Goal: Transaction & Acquisition: Book appointment/travel/reservation

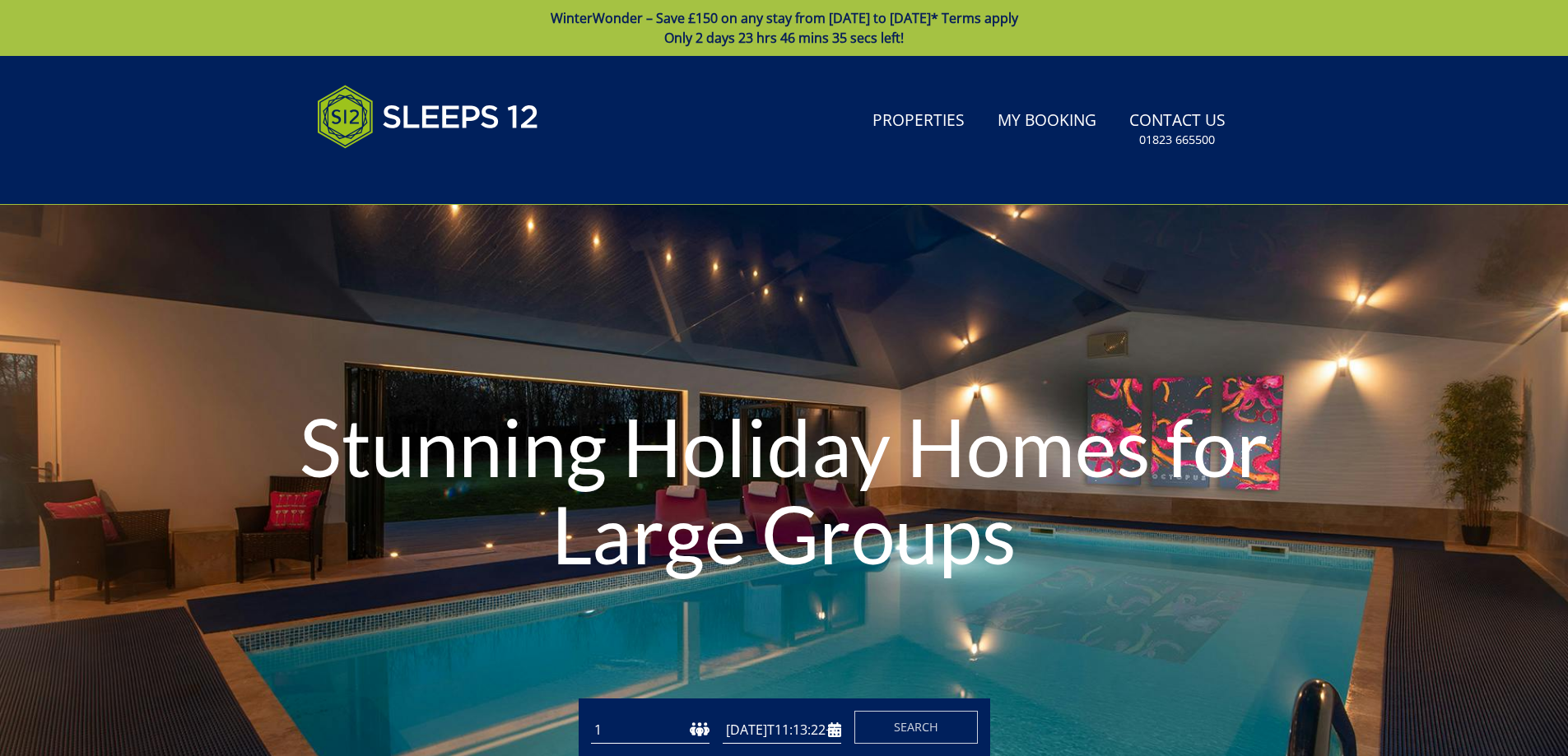
type input "[DATE]"
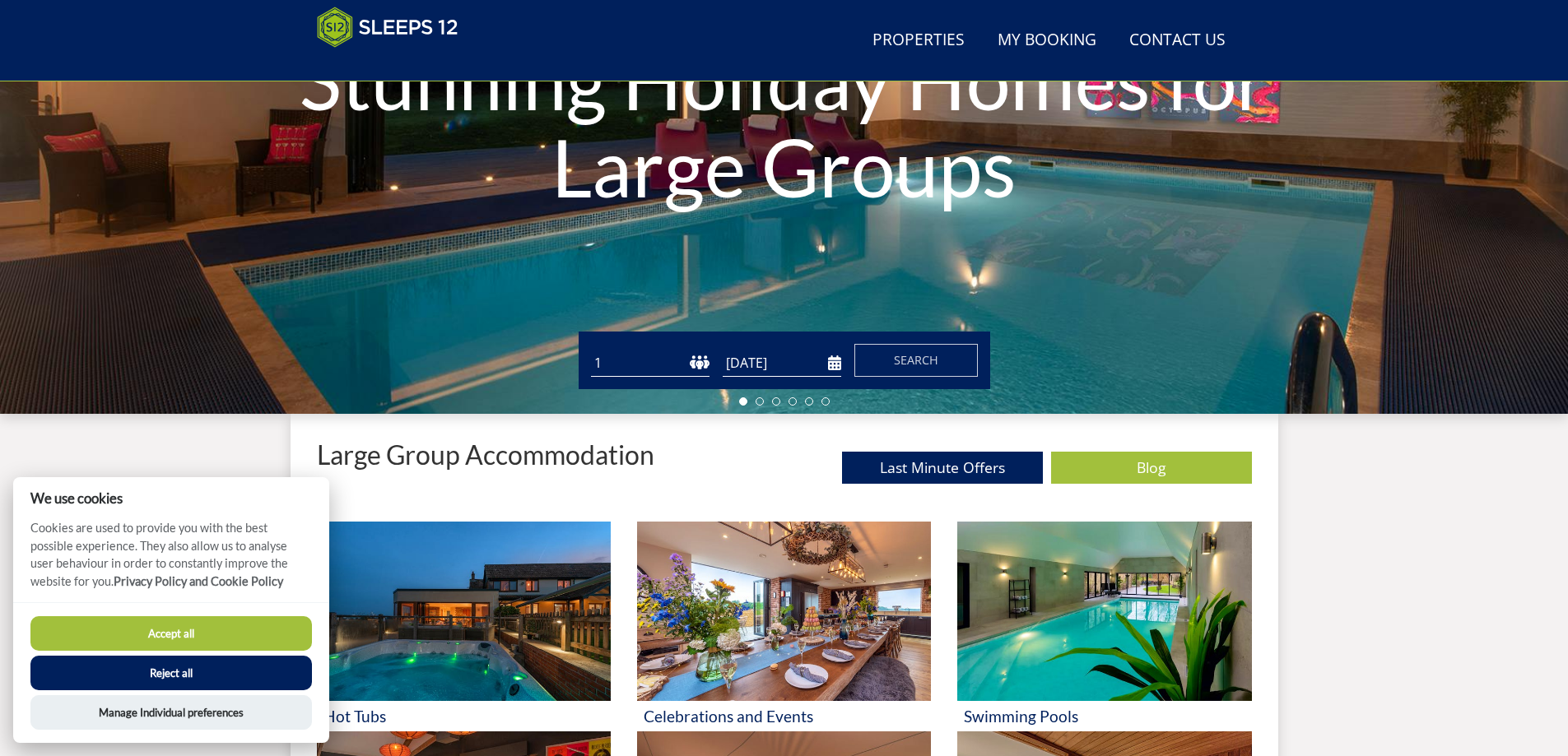
scroll to position [42, 0]
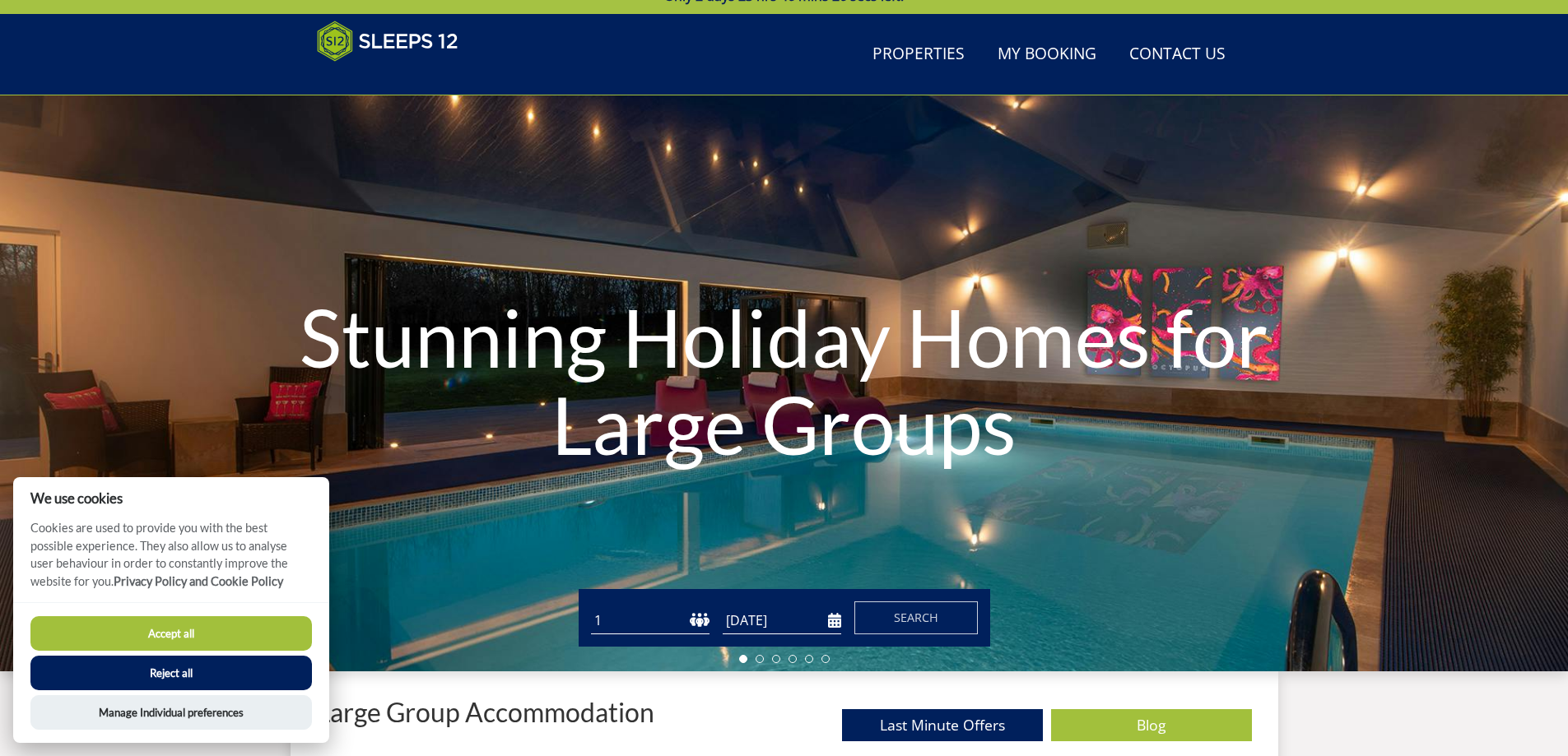
click at [150, 674] on button "Reject all" at bounding box center [171, 673] width 281 height 35
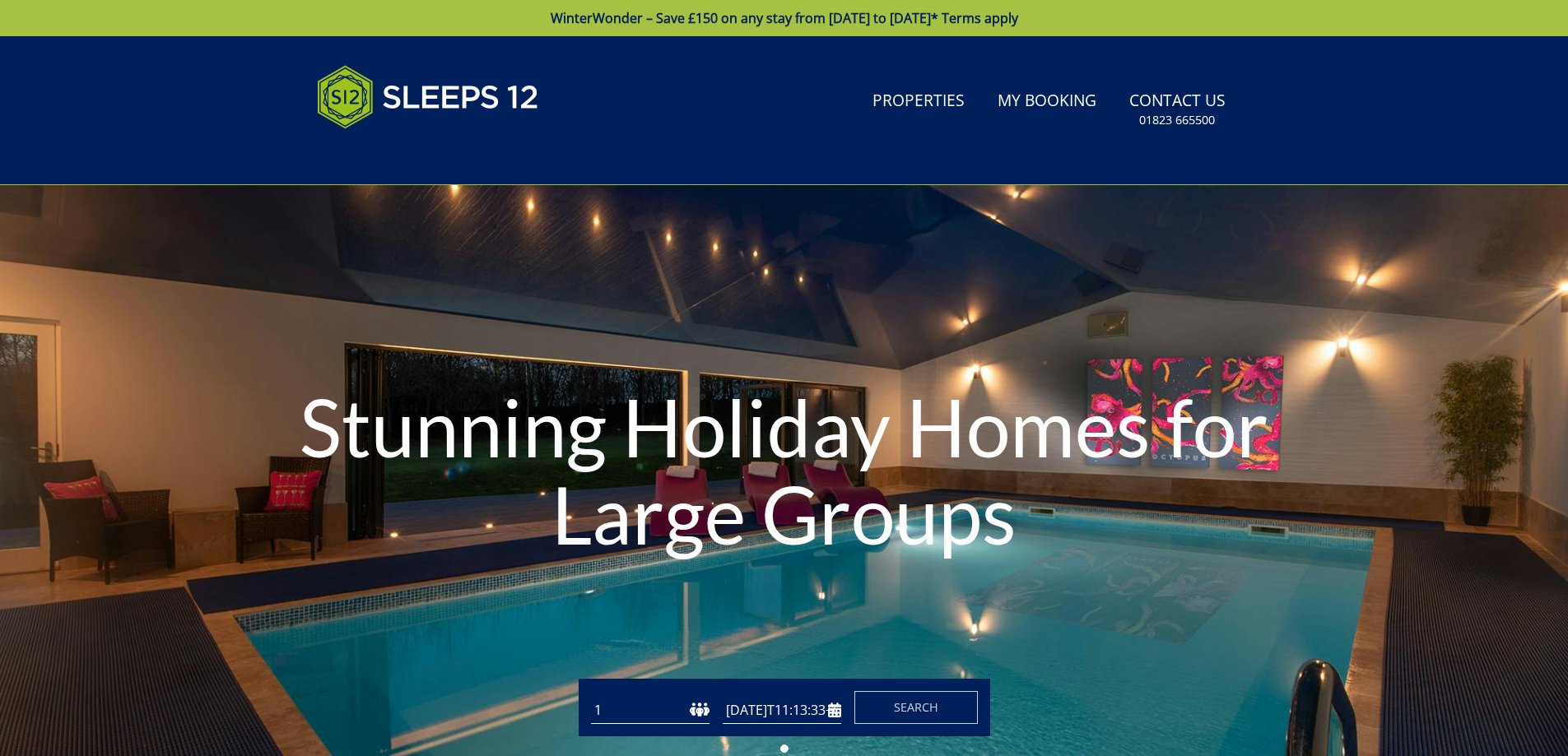
type input "[DATE]"
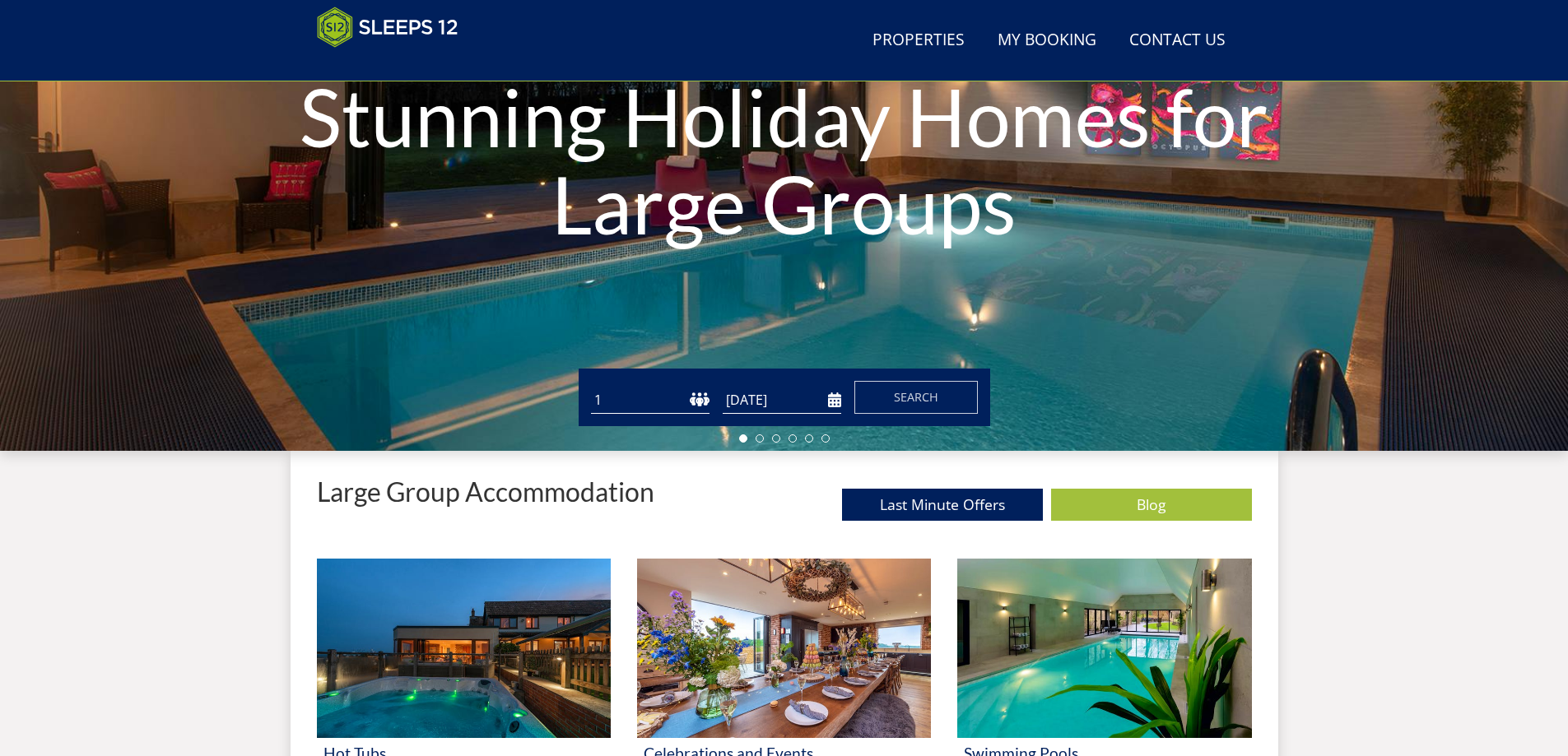
scroll to position [262, 0]
click at [656, 406] on select "1 2 3 4 5 6 7 8 9 10 11 12 13 14 15 16 17 18 19 20 21 22 23 24 25 26 27 28 29 3…" at bounding box center [649, 401] width 118 height 27
select select "8"
click at [591, 387] on select "1 2 3 4 5 6 7 8 9 10 11 12 13 14 15 16 17 18 19 20 21 22 23 24 25 26 27 28 29 3…" at bounding box center [649, 401] width 118 height 27
click at [766, 422] on div "Guests 1 2 3 4 5 6 7 8 9 10 11 12 13 14 15 16 17 18 19 20 21 22 23 24 25 26 27 …" at bounding box center [784, 398] width 411 height 58
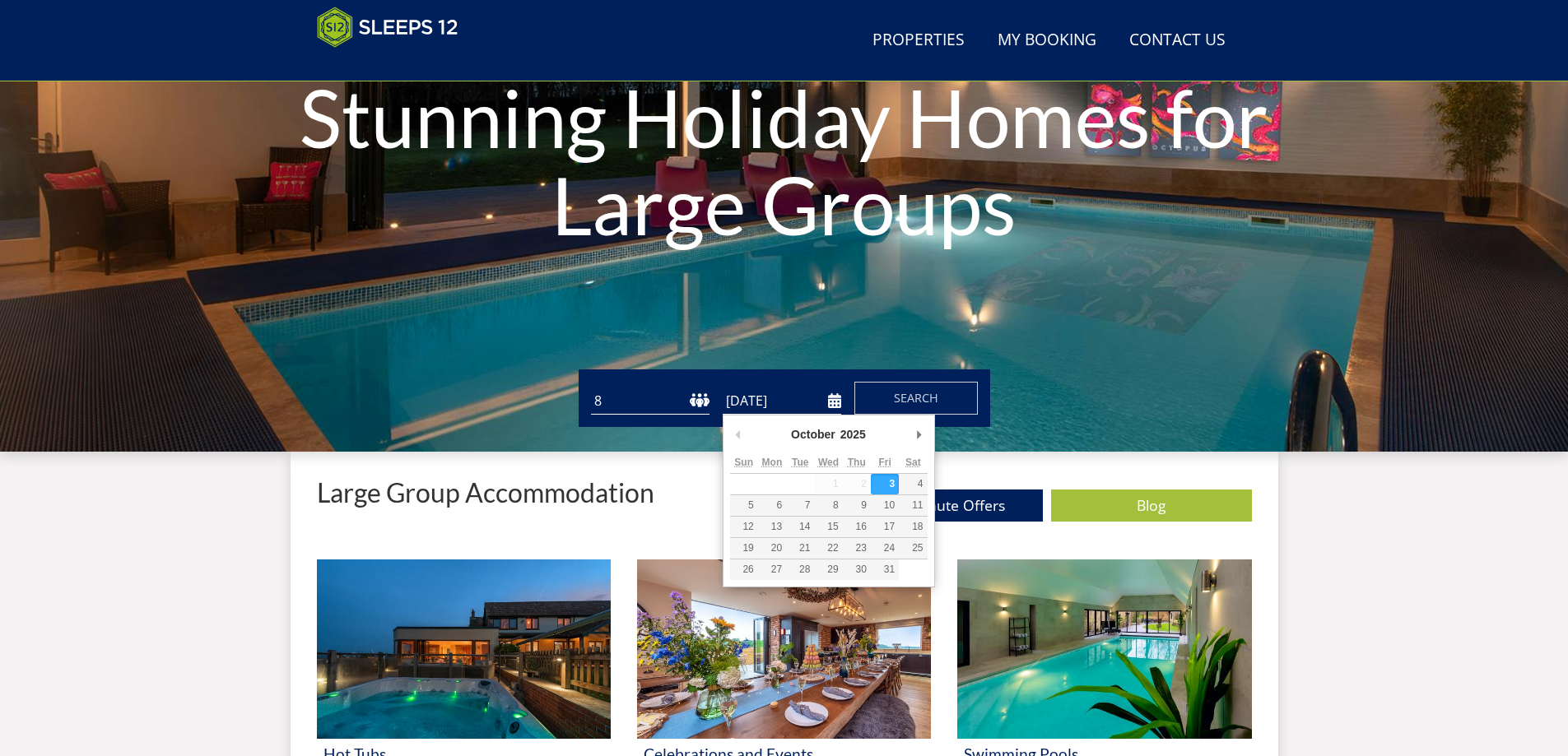
click at [770, 411] on input "[DATE]" at bounding box center [781, 401] width 118 height 27
type input "[DATE]"
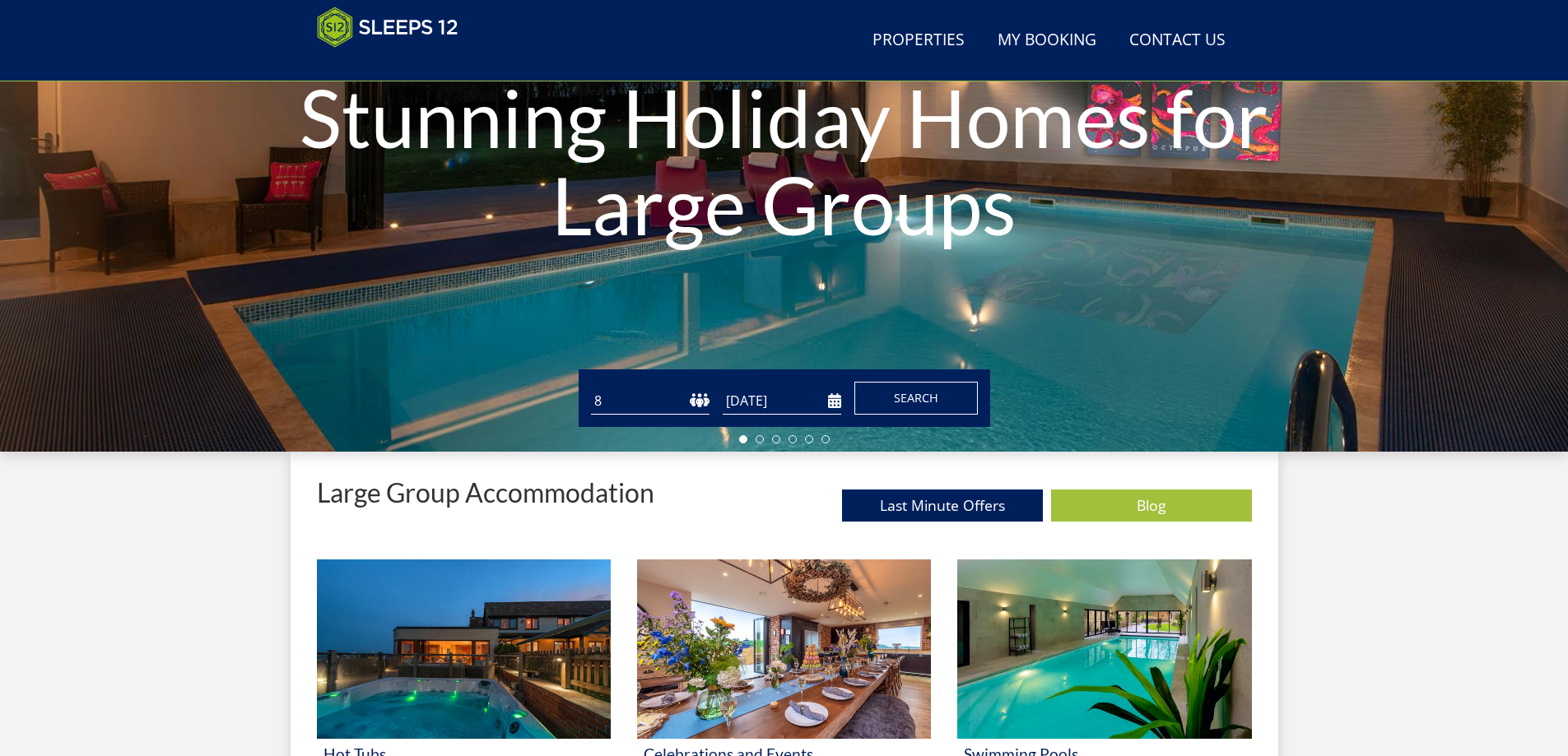
click at [898, 407] on button "Search" at bounding box center [915, 398] width 123 height 33
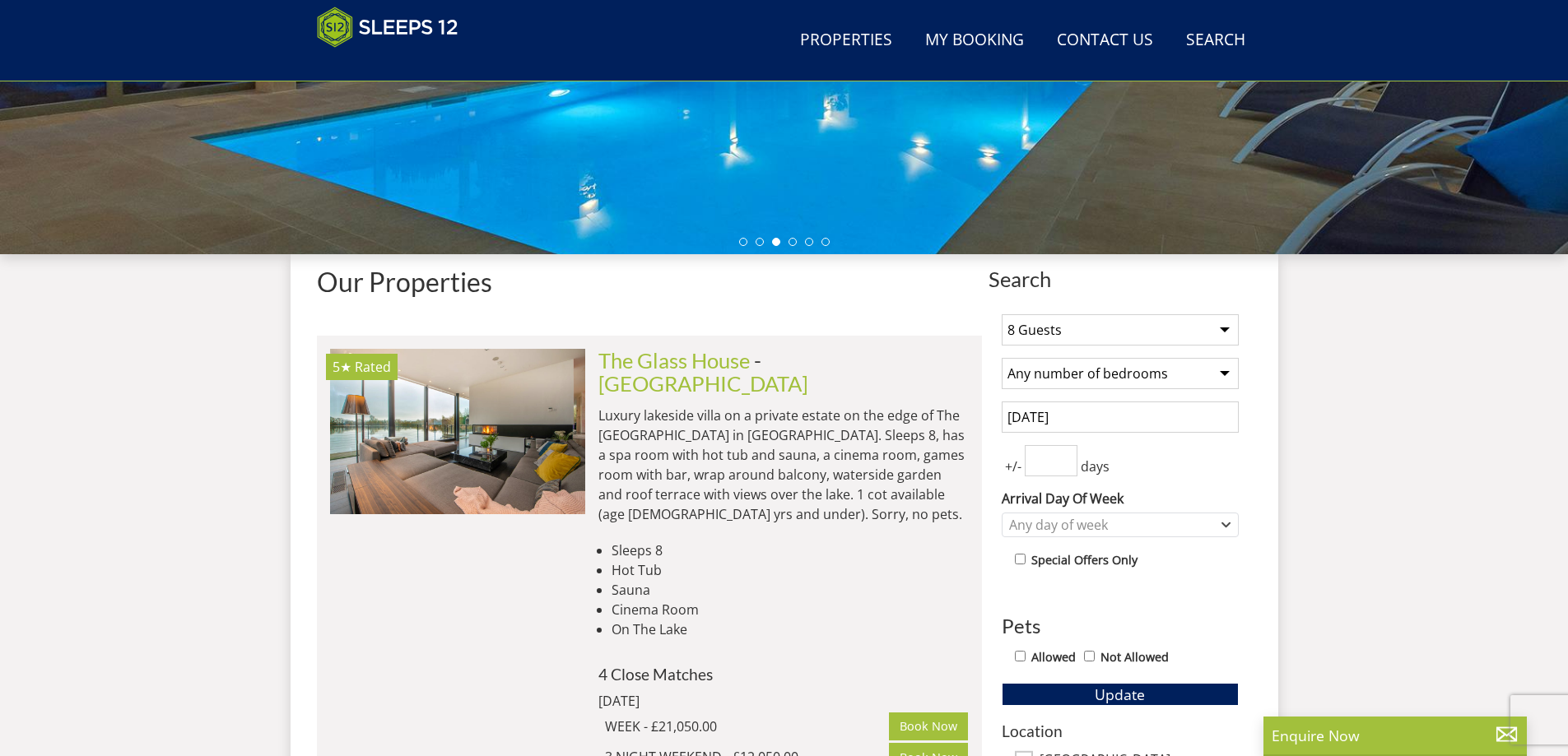
scroll to position [596, 0]
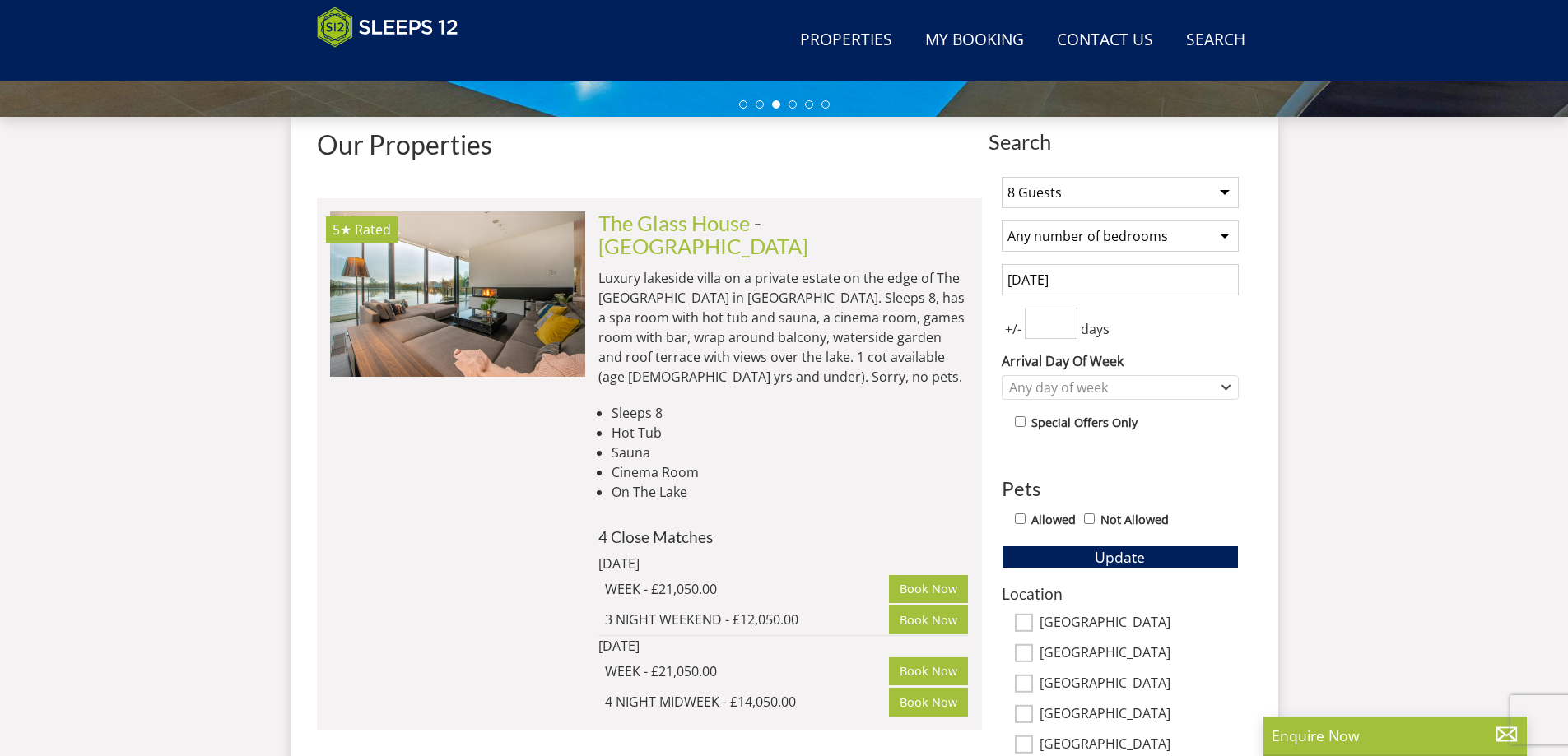
click at [1017, 523] on input "Allowed" at bounding box center [1020, 518] width 11 height 11
checkbox input "true"
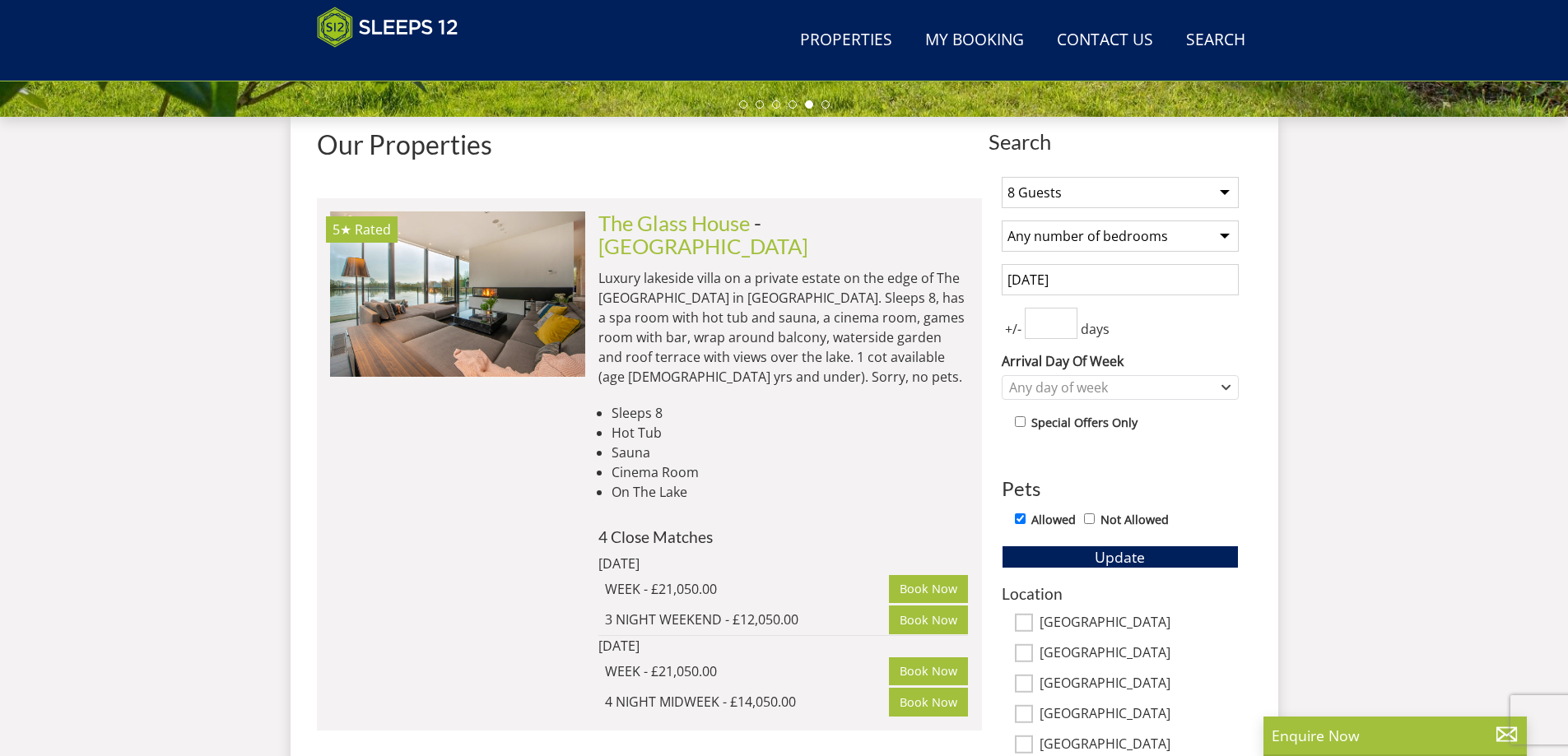
scroll to position [925, 0]
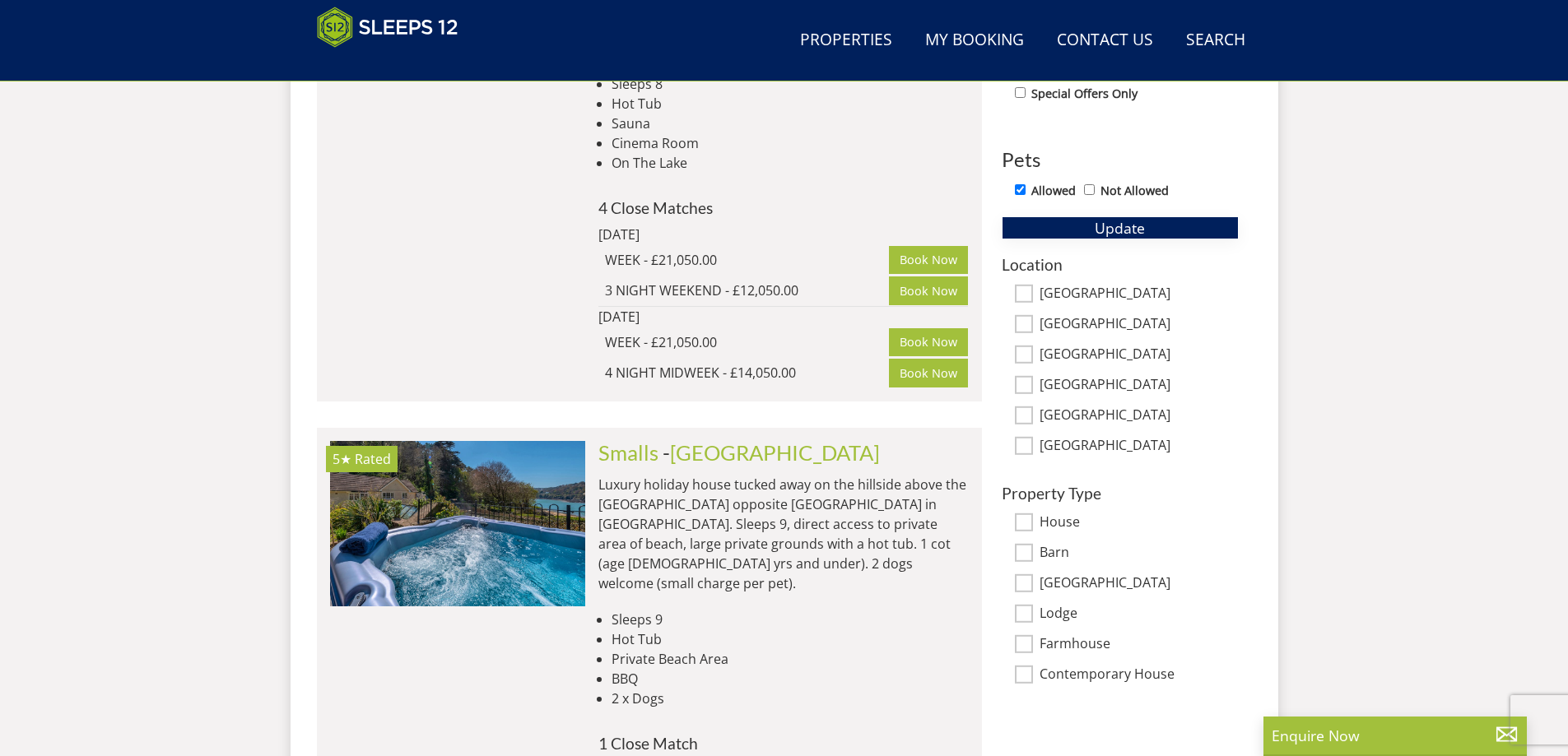
click at [1099, 224] on span "Update" at bounding box center [1119, 228] width 50 height 20
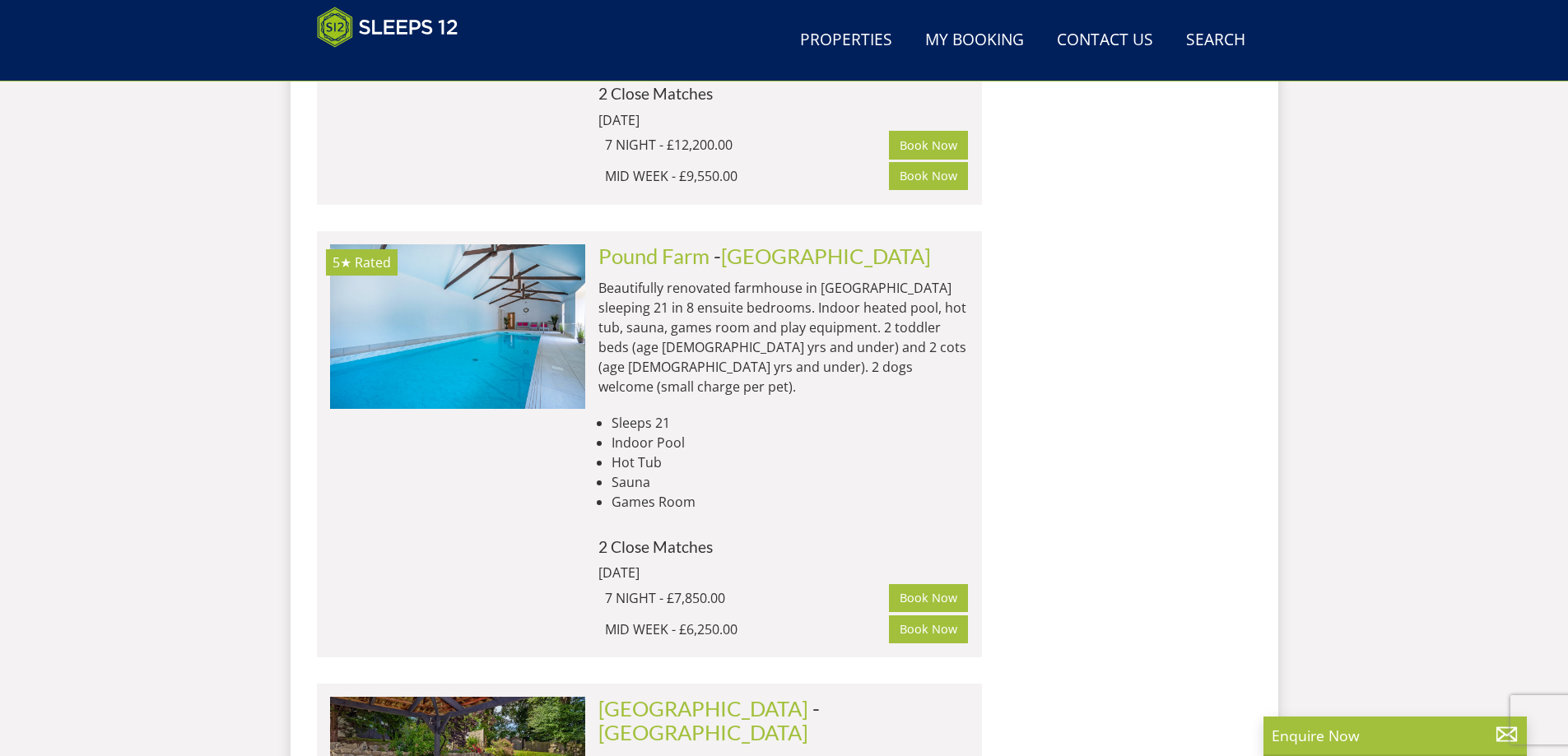
scroll to position [6299, 0]
